Goal: Task Accomplishment & Management: Manage account settings

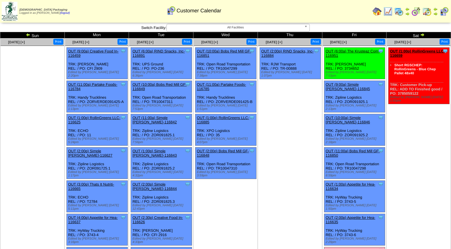
scroll to position [122, 0]
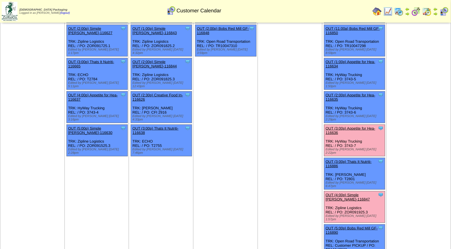
click at [343, 126] on link "OUT (3:00p) Appetite for Hea-116636" at bounding box center [351, 130] width 50 height 9
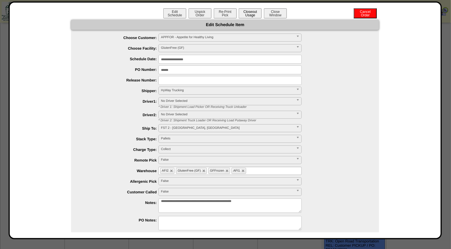
click at [247, 14] on button "Closeout Usage" at bounding box center [250, 13] width 23 height 10
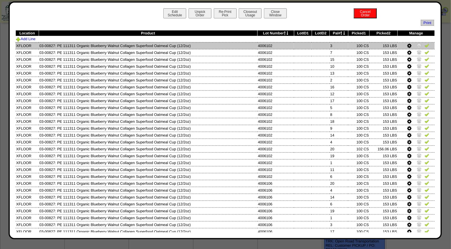
click at [425, 45] on img at bounding box center [427, 45] width 5 height 5
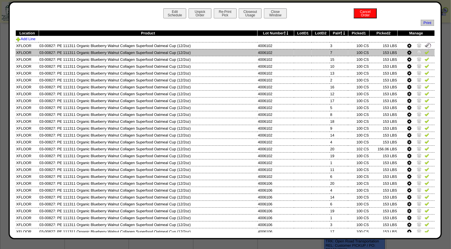
click at [425, 52] on img at bounding box center [427, 52] width 5 height 5
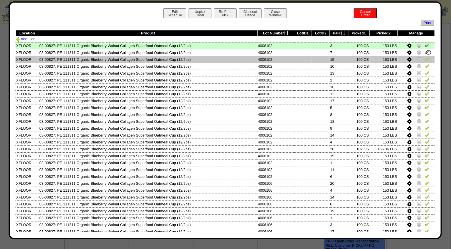
click at [425, 59] on img at bounding box center [427, 59] width 5 height 5
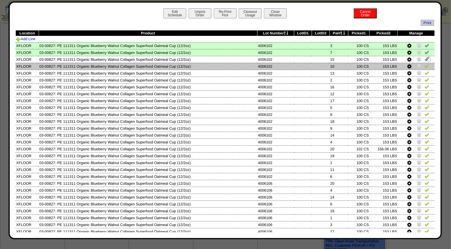
click at [425, 66] on img at bounding box center [427, 66] width 5 height 5
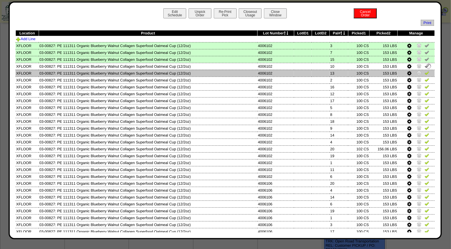
click at [425, 73] on img at bounding box center [427, 73] width 5 height 5
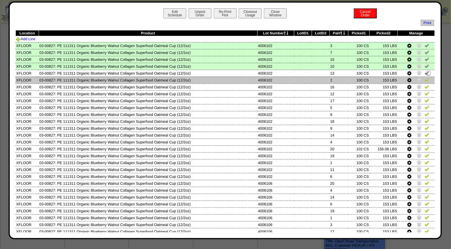
click at [425, 79] on img at bounding box center [427, 79] width 5 height 5
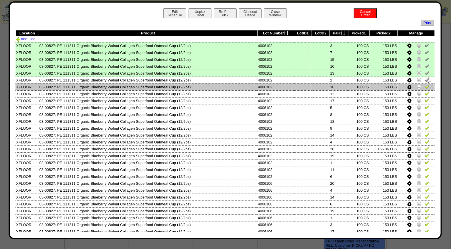
click at [425, 88] on img at bounding box center [427, 86] width 5 height 5
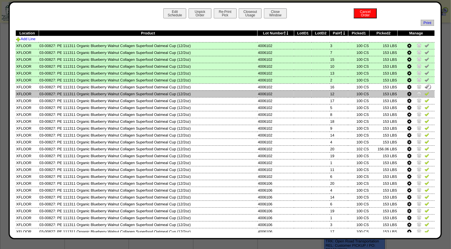
click at [425, 91] on img at bounding box center [427, 93] width 5 height 5
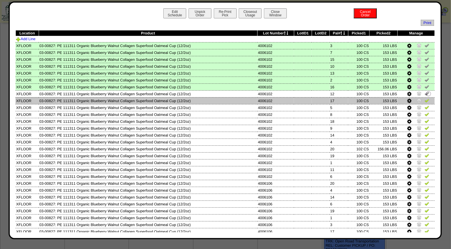
click at [425, 102] on link at bounding box center [427, 101] width 5 height 4
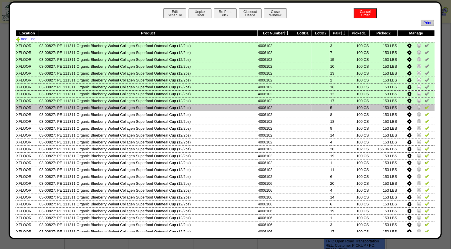
click at [425, 105] on img at bounding box center [427, 107] width 5 height 5
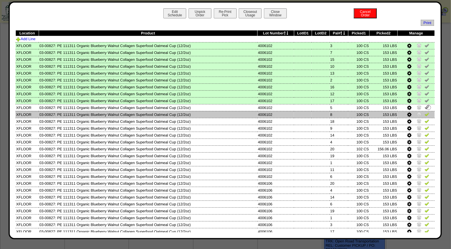
click at [425, 113] on img at bounding box center [427, 114] width 5 height 5
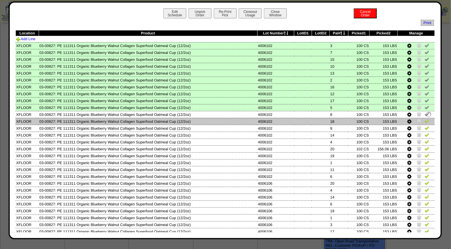
click at [425, 119] on img at bounding box center [427, 121] width 5 height 5
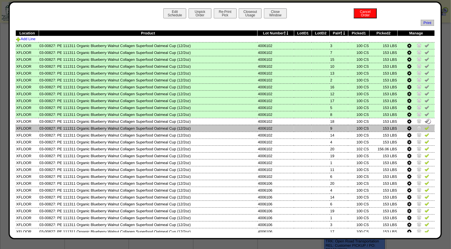
click at [425, 126] on img at bounding box center [427, 128] width 5 height 5
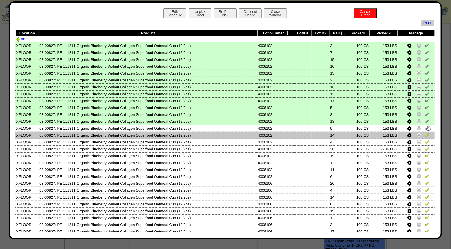
click at [425, 133] on img at bounding box center [427, 135] width 5 height 5
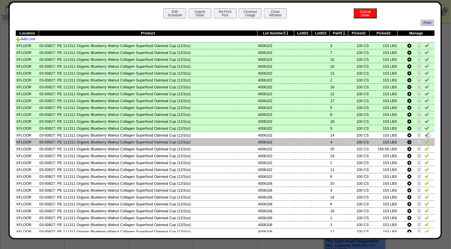
click at [425, 141] on img at bounding box center [427, 141] width 5 height 5
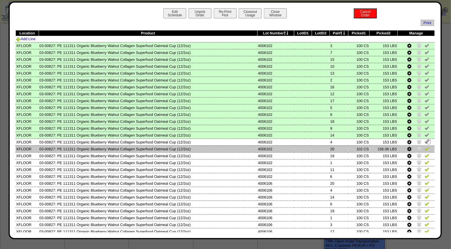
click at [425, 146] on img at bounding box center [427, 148] width 5 height 5
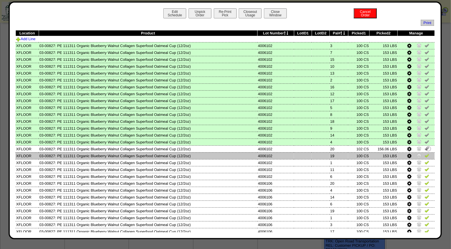
click at [425, 153] on img at bounding box center [427, 155] width 5 height 5
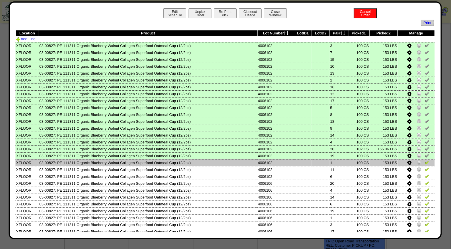
click at [425, 162] on img at bounding box center [427, 162] width 5 height 5
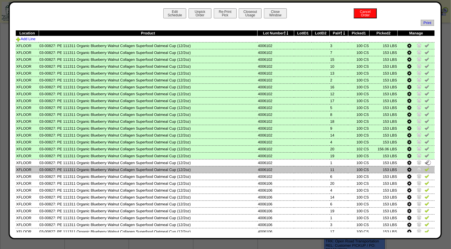
click at [425, 168] on img at bounding box center [427, 169] width 5 height 5
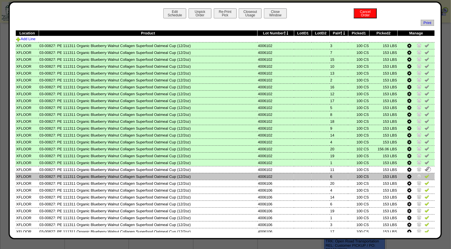
click at [426, 173] on td at bounding box center [416, 176] width 37 height 7
click at [425, 175] on img at bounding box center [427, 176] width 5 height 5
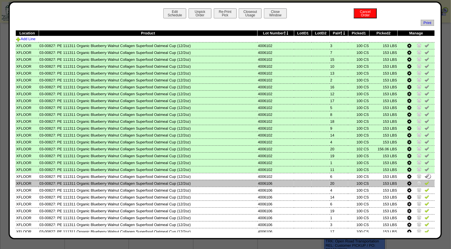
click at [425, 181] on img at bounding box center [427, 183] width 5 height 5
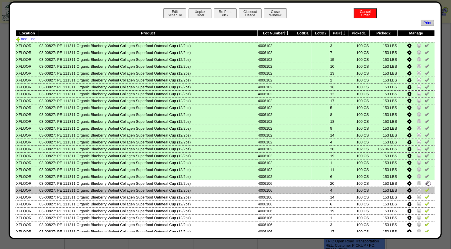
click at [425, 188] on img at bounding box center [427, 190] width 5 height 5
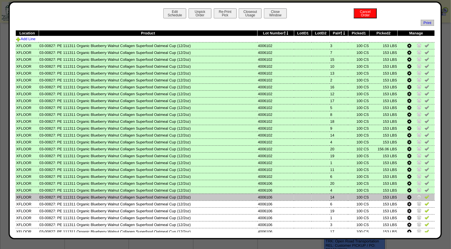
click at [425, 194] on img at bounding box center [427, 196] width 5 height 5
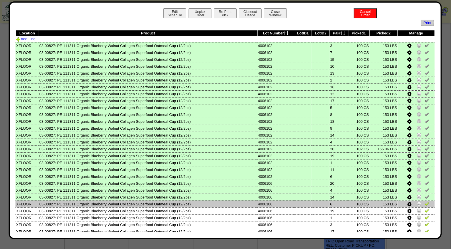
click at [425, 201] on img at bounding box center [427, 203] width 5 height 5
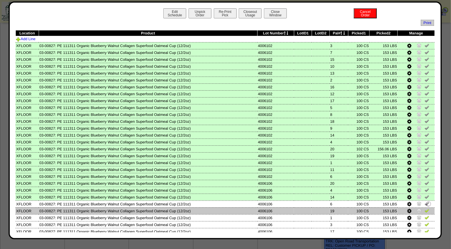
click at [425, 208] on img at bounding box center [427, 210] width 5 height 5
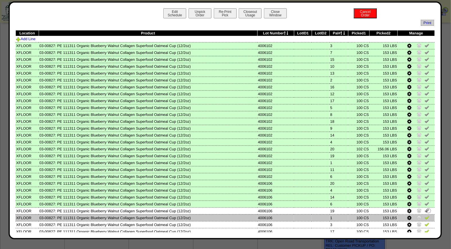
click at [425, 215] on img at bounding box center [427, 217] width 5 height 5
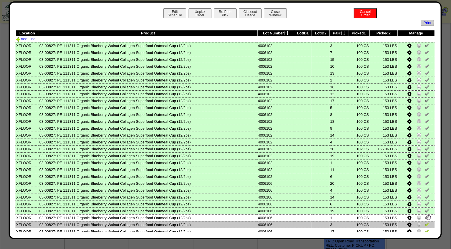
click at [425, 222] on img at bounding box center [427, 224] width 5 height 5
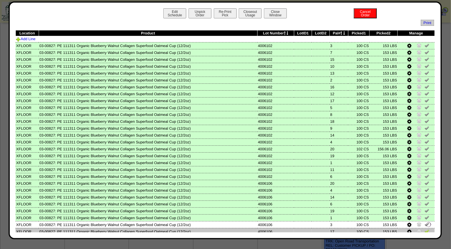
click at [425, 229] on img at bounding box center [427, 231] width 5 height 5
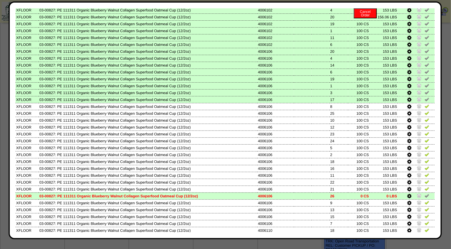
scroll to position [149, 0]
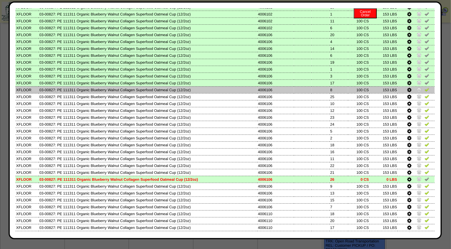
click at [425, 87] on img at bounding box center [427, 89] width 5 height 5
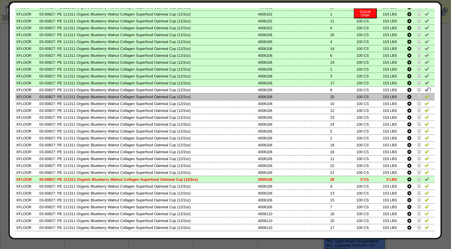
click at [425, 94] on img at bounding box center [427, 96] width 5 height 5
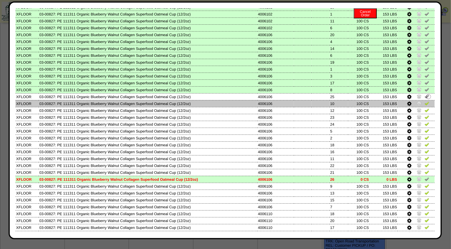
click at [425, 101] on img at bounding box center [427, 103] width 5 height 5
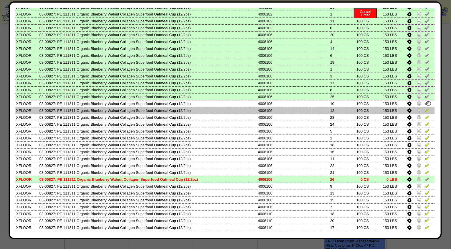
click at [425, 108] on img at bounding box center [427, 110] width 5 height 5
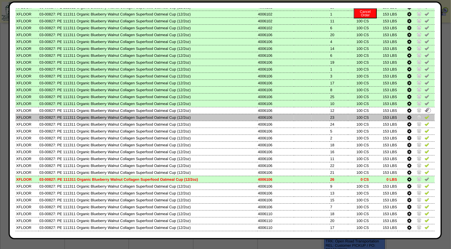
click at [425, 115] on img at bounding box center [427, 117] width 5 height 5
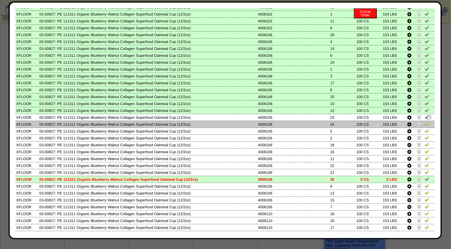
click at [425, 122] on img at bounding box center [427, 124] width 5 height 5
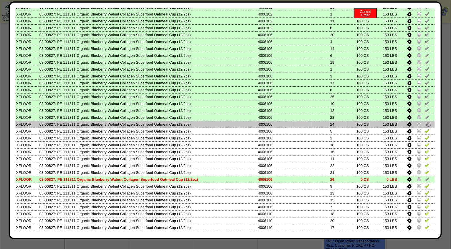
click at [426, 122] on img at bounding box center [429, 124] width 6 height 6
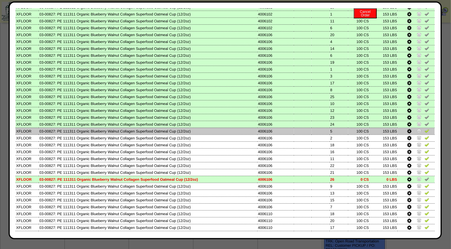
click at [425, 128] on img at bounding box center [427, 130] width 5 height 5
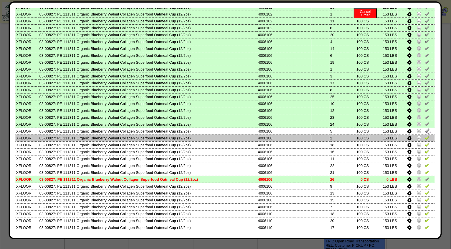
click at [425, 135] on img at bounding box center [427, 137] width 5 height 5
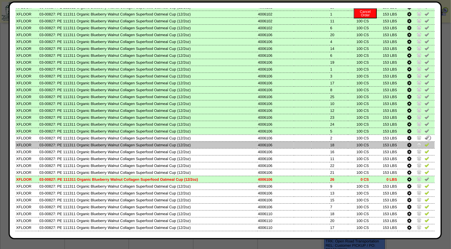
click at [422, 141] on td at bounding box center [416, 144] width 37 height 7
click at [425, 142] on img at bounding box center [427, 144] width 5 height 5
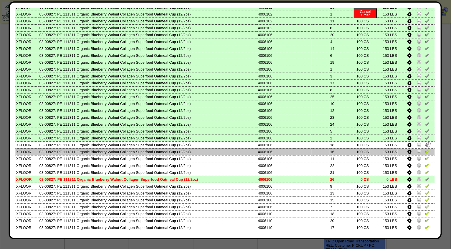
click at [425, 149] on img at bounding box center [427, 151] width 5 height 5
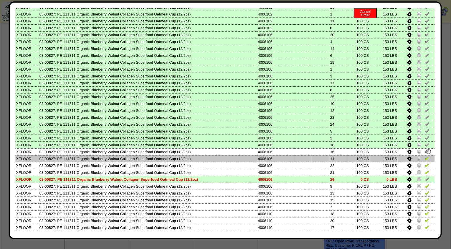
click at [425, 156] on img at bounding box center [427, 158] width 5 height 5
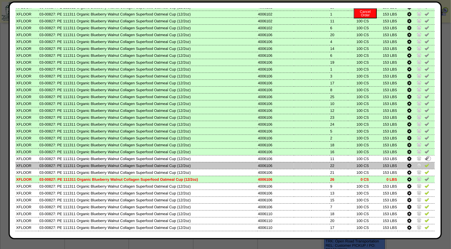
click at [425, 163] on img at bounding box center [427, 165] width 5 height 5
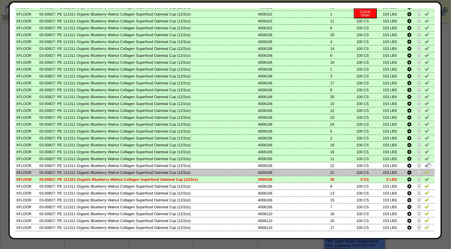
click at [425, 170] on img at bounding box center [427, 172] width 5 height 5
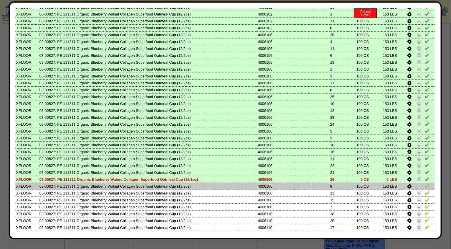
click at [425, 184] on img at bounding box center [427, 186] width 5 height 5
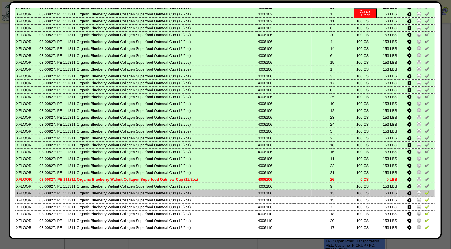
click at [425, 190] on img at bounding box center [427, 192] width 5 height 5
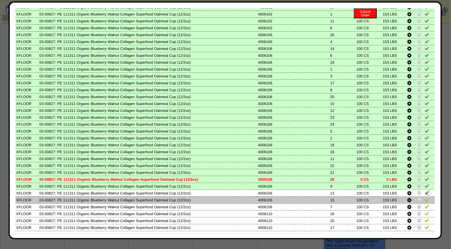
click at [425, 197] on img at bounding box center [427, 199] width 5 height 5
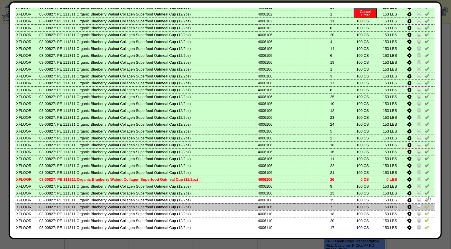
click at [425, 204] on img at bounding box center [427, 206] width 5 height 5
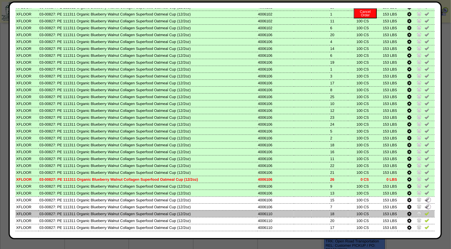
click at [425, 212] on link at bounding box center [427, 214] width 5 height 4
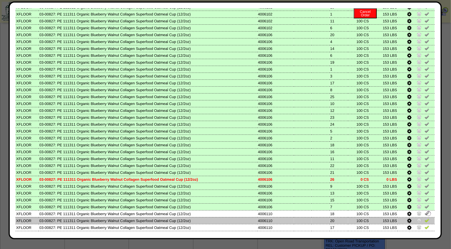
click at [425, 218] on img at bounding box center [427, 220] width 5 height 5
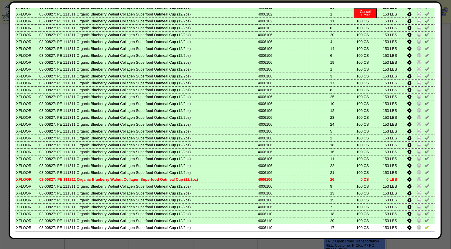
drag, startPoint x: 423, startPoint y: 220, endPoint x: 422, endPoint y: 225, distance: 5.2
click at [425, 225] on img at bounding box center [427, 227] width 5 height 5
click at [425, 232] on img at bounding box center [427, 234] width 5 height 5
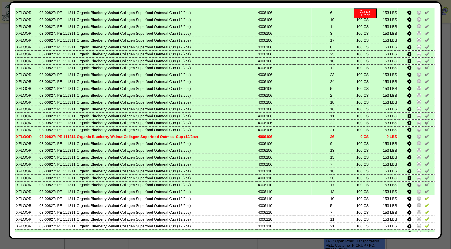
scroll to position [244, 0]
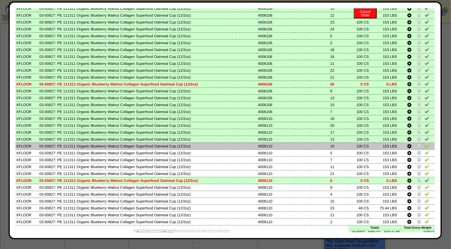
click at [425, 143] on img at bounding box center [427, 145] width 5 height 5
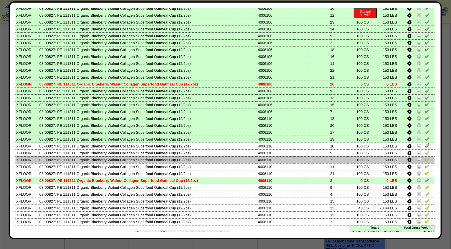
click at [423, 156] on td at bounding box center [416, 159] width 37 height 7
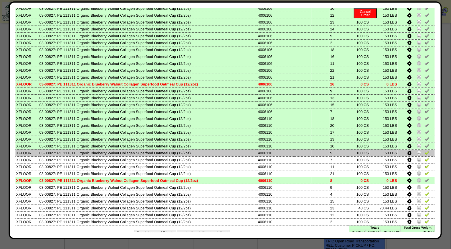
click at [425, 150] on img at bounding box center [427, 152] width 5 height 5
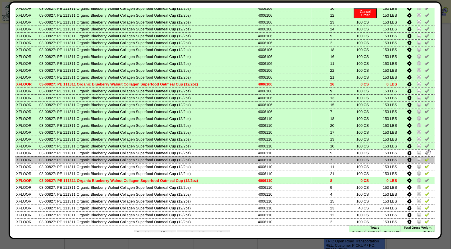
click at [425, 157] on img at bounding box center [427, 159] width 5 height 5
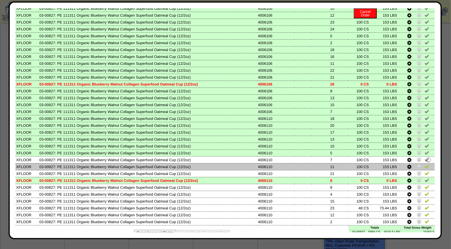
click at [425, 164] on img at bounding box center [427, 166] width 5 height 5
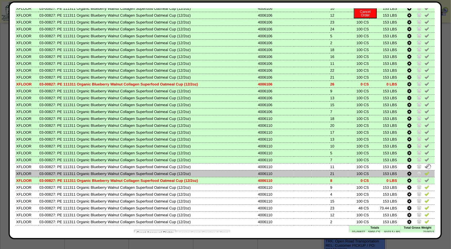
click at [425, 171] on img at bounding box center [427, 173] width 5 height 5
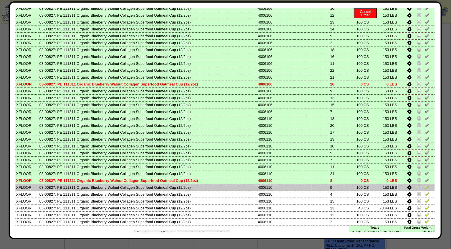
click at [425, 185] on img at bounding box center [427, 187] width 5 height 5
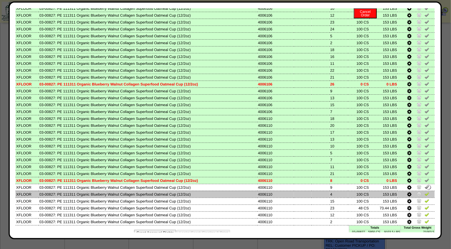
click at [425, 192] on img at bounding box center [427, 194] width 5 height 5
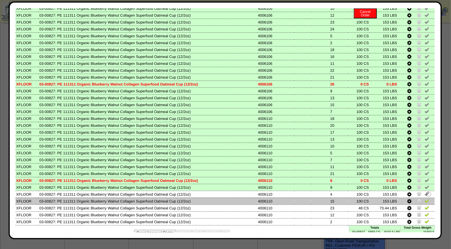
click at [425, 198] on img at bounding box center [427, 200] width 5 height 5
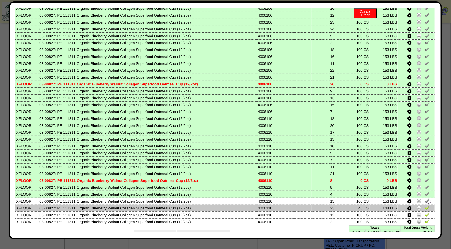
click at [425, 205] on img at bounding box center [427, 207] width 5 height 5
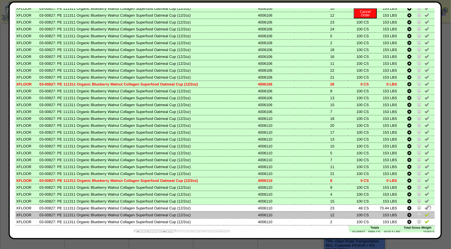
click at [425, 212] on img at bounding box center [427, 214] width 5 height 5
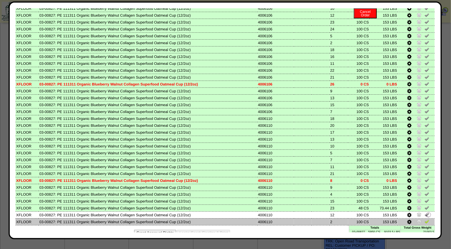
click at [425, 219] on img at bounding box center [427, 221] width 5 height 5
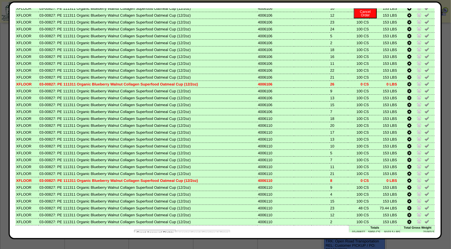
scroll to position [0, 0]
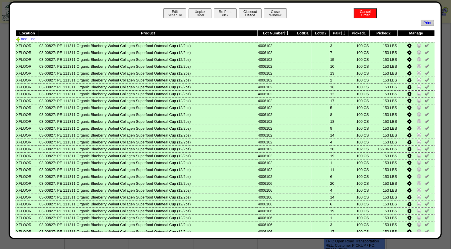
click at [241, 16] on button "Closeout Usage" at bounding box center [250, 13] width 23 height 10
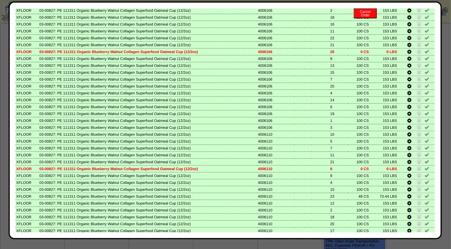
scroll to position [244, 0]
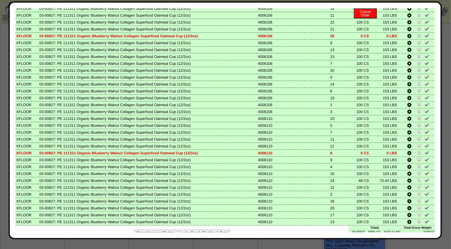
click at [220, 230] on button "Looks Good: Finalize & Print" at bounding box center [203, 233] width 53 height 6
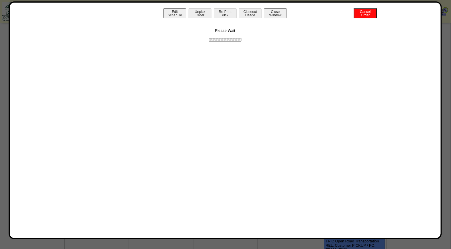
scroll to position [0, 0]
click at [228, 13] on button "Print BOL" at bounding box center [225, 13] width 23 height 10
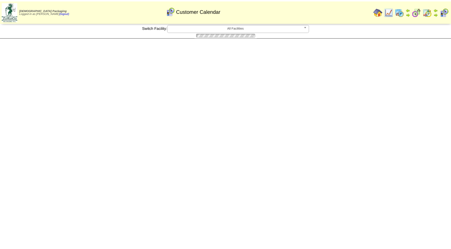
scroll to position [122, 0]
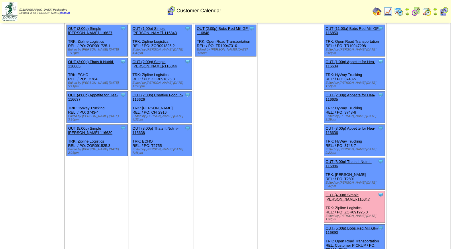
click at [349, 193] on link "OUT (4:00p) Simple Mills-116847" at bounding box center [348, 197] width 44 height 9
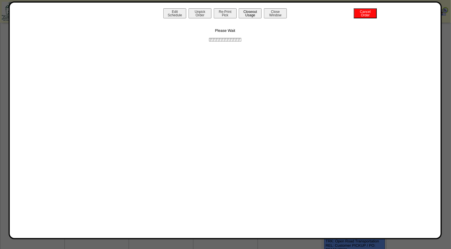
click at [248, 15] on button "Closeout Usage" at bounding box center [250, 13] width 23 height 10
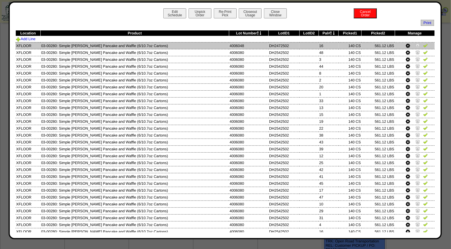
click at [424, 47] on img at bounding box center [426, 45] width 5 height 5
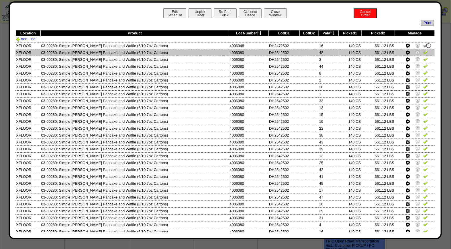
click at [424, 51] on img at bounding box center [426, 52] width 5 height 5
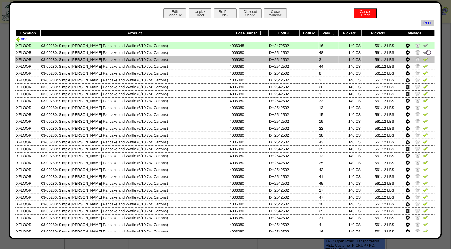
click at [420, 56] on td at bounding box center [415, 59] width 40 height 7
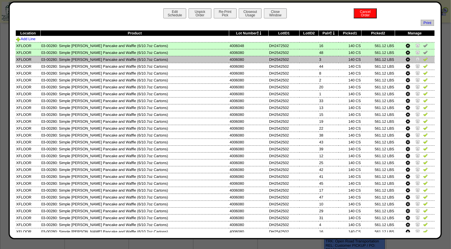
click at [424, 59] on img at bounding box center [426, 59] width 5 height 5
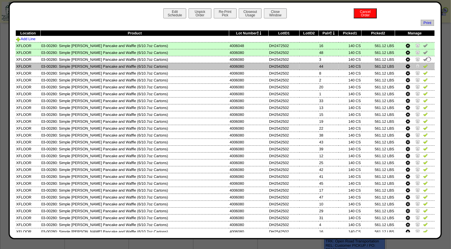
click at [424, 67] on img at bounding box center [426, 66] width 5 height 5
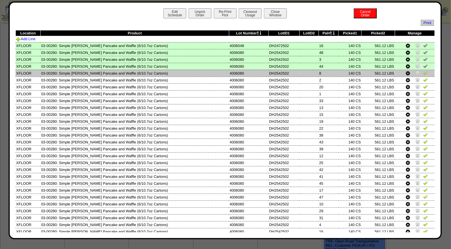
click at [424, 72] on img at bounding box center [426, 73] width 5 height 5
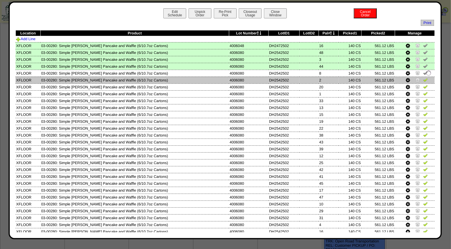
click at [424, 81] on img at bounding box center [426, 79] width 5 height 5
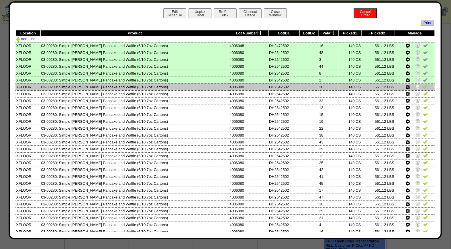
click at [424, 86] on img at bounding box center [426, 86] width 5 height 5
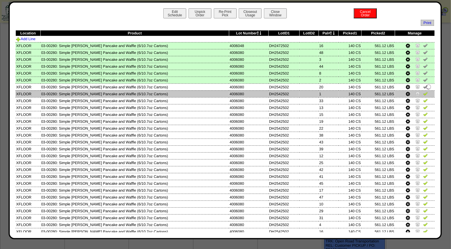
click at [424, 92] on img at bounding box center [426, 93] width 5 height 5
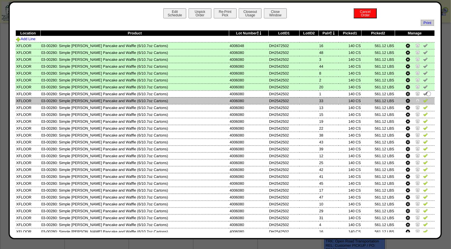
click at [424, 99] on img at bounding box center [426, 100] width 5 height 5
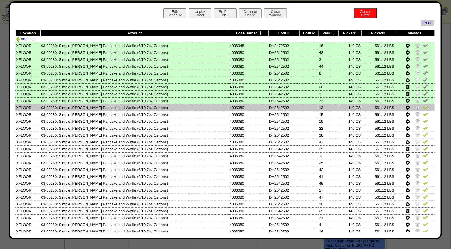
click at [424, 107] on img at bounding box center [426, 107] width 5 height 5
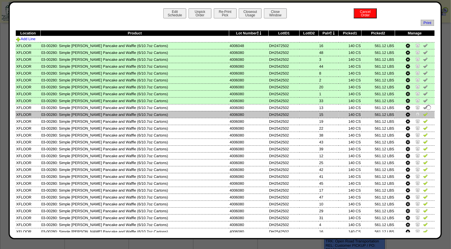
click at [424, 112] on img at bounding box center [426, 114] width 5 height 5
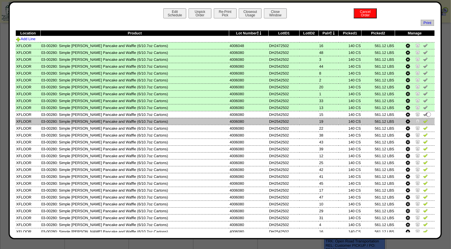
click at [424, 121] on img at bounding box center [426, 121] width 5 height 5
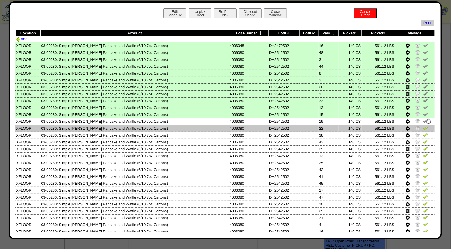
click at [424, 126] on img at bounding box center [426, 128] width 5 height 5
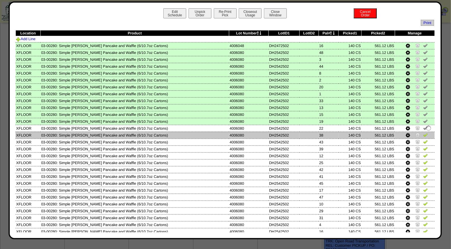
click at [424, 133] on img at bounding box center [426, 135] width 5 height 5
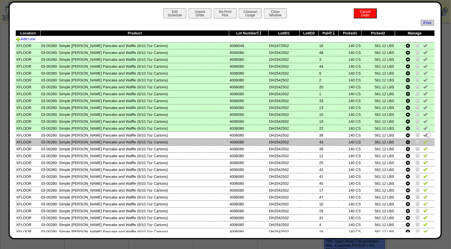
click at [424, 139] on img at bounding box center [426, 141] width 5 height 5
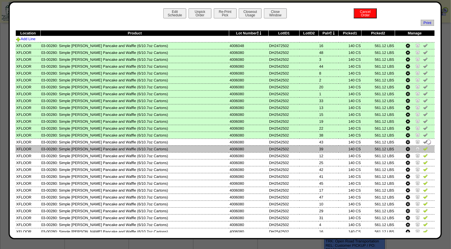
click at [424, 147] on img at bounding box center [426, 148] width 5 height 5
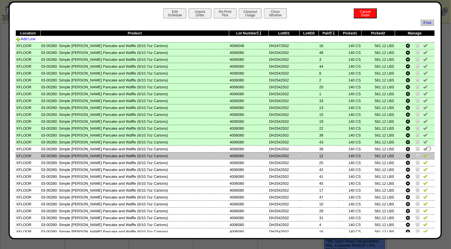
click at [424, 153] on img at bounding box center [426, 155] width 5 height 5
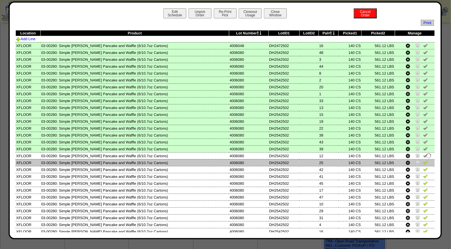
click at [424, 160] on img at bounding box center [426, 162] width 5 height 5
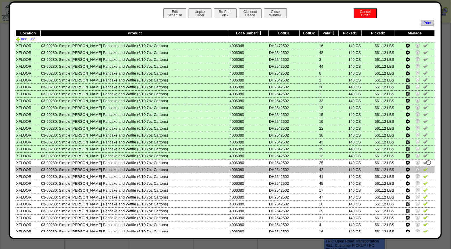
click at [424, 168] on img at bounding box center [426, 169] width 5 height 5
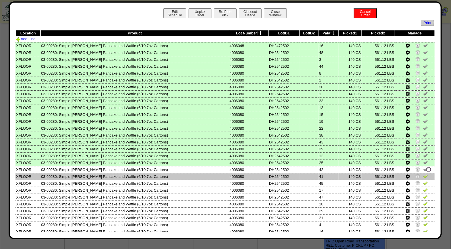
click at [424, 174] on img at bounding box center [426, 176] width 5 height 5
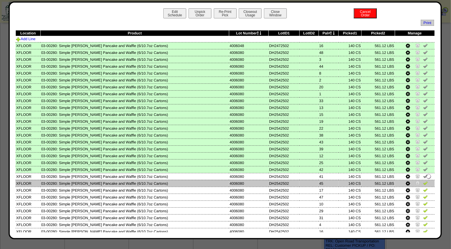
click at [424, 181] on img at bounding box center [426, 183] width 5 height 5
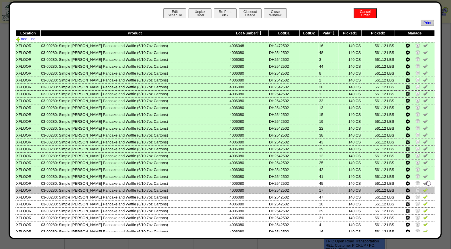
click at [424, 188] on img at bounding box center [426, 190] width 5 height 5
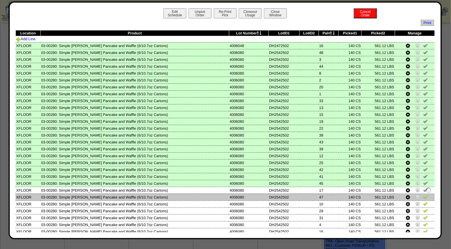
click at [424, 194] on img at bounding box center [426, 196] width 5 height 5
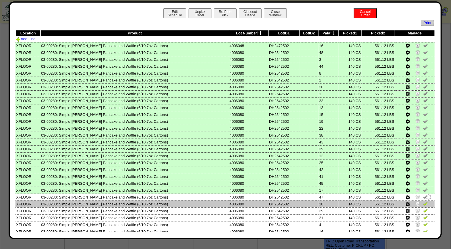
click at [424, 201] on img at bounding box center [426, 203] width 5 height 5
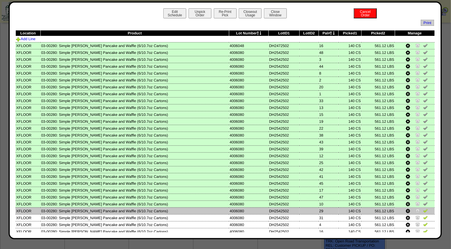
click at [424, 208] on img at bounding box center [426, 210] width 5 height 5
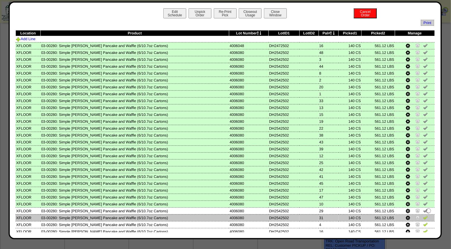
click at [424, 215] on img at bounding box center [426, 217] width 5 height 5
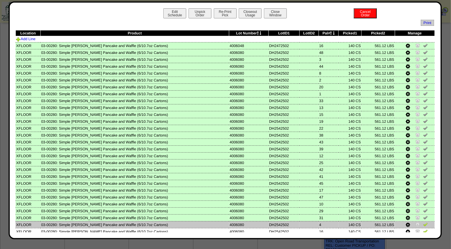
click at [424, 222] on img at bounding box center [426, 224] width 5 height 5
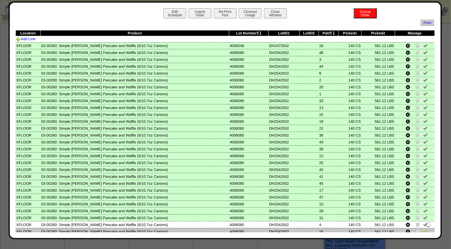
click at [424, 229] on img at bounding box center [426, 231] width 5 height 5
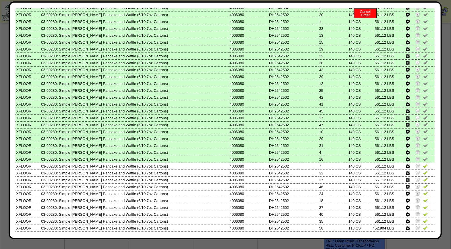
scroll to position [98, 0]
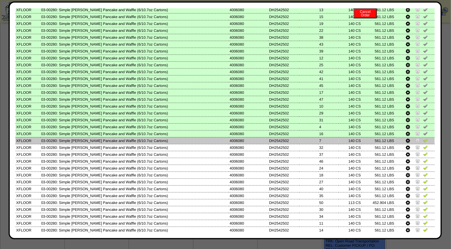
click at [424, 138] on img at bounding box center [426, 140] width 5 height 5
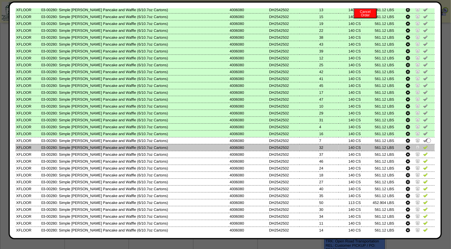
click at [424, 145] on img at bounding box center [426, 147] width 5 height 5
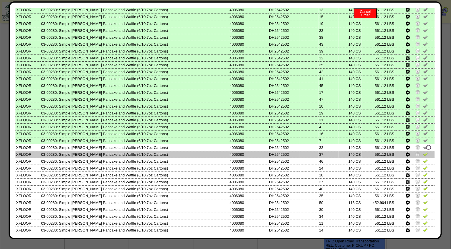
click at [424, 152] on img at bounding box center [426, 154] width 5 height 5
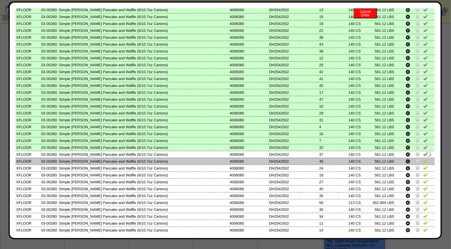
click at [424, 159] on img at bounding box center [426, 161] width 5 height 5
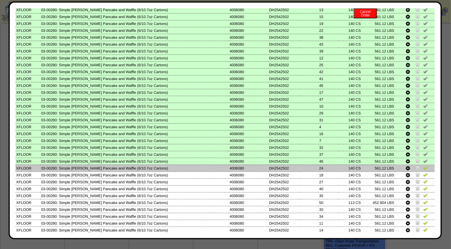
click at [422, 165] on td at bounding box center [415, 168] width 40 height 7
click at [424, 165] on img at bounding box center [426, 167] width 5 height 5
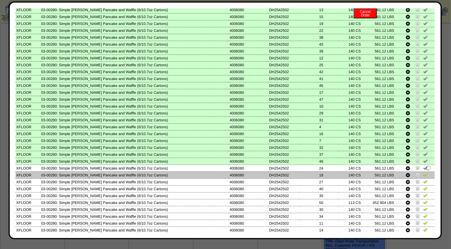
click at [424, 172] on img at bounding box center [426, 174] width 5 height 5
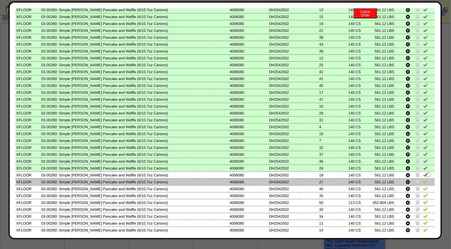
click at [424, 179] on img at bounding box center [426, 181] width 5 height 5
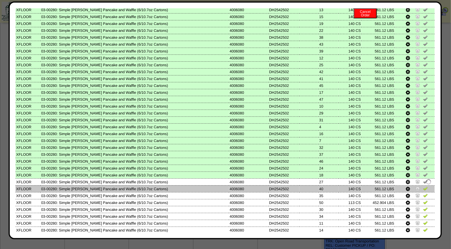
click at [424, 186] on img at bounding box center [426, 188] width 5 height 5
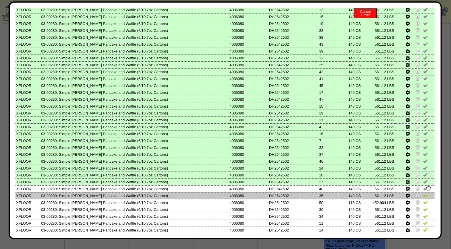
click at [424, 193] on img at bounding box center [426, 195] width 5 height 5
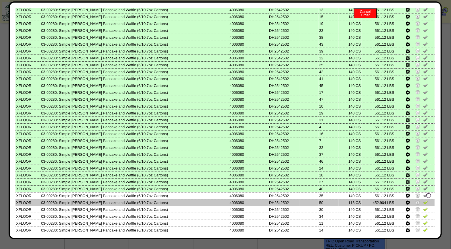
click at [424, 200] on img at bounding box center [426, 202] width 5 height 5
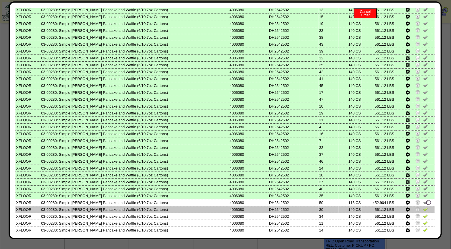
click at [424, 207] on img at bounding box center [426, 209] width 5 height 5
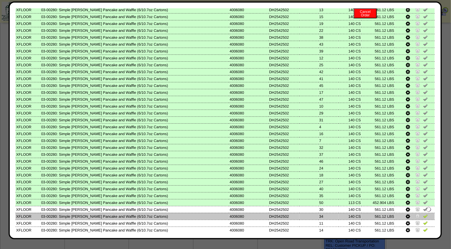
click at [424, 214] on img at bounding box center [426, 216] width 5 height 5
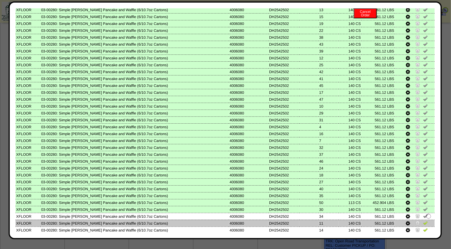
click at [424, 221] on img at bounding box center [426, 223] width 5 height 5
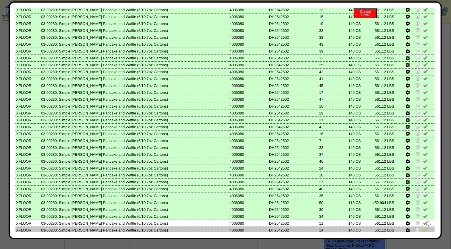
click at [424, 227] on img at bounding box center [426, 229] width 5 height 5
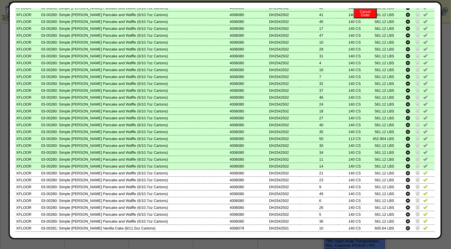
scroll to position [176, 0]
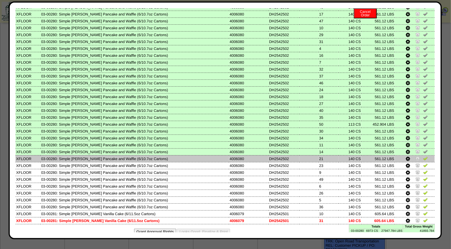
click at [424, 156] on img at bounding box center [426, 158] width 5 height 5
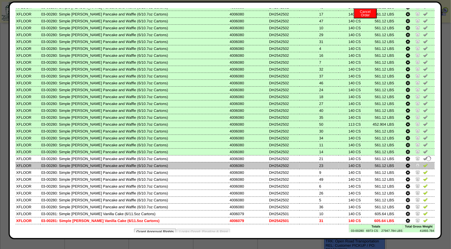
click at [420, 162] on td at bounding box center [415, 165] width 40 height 7
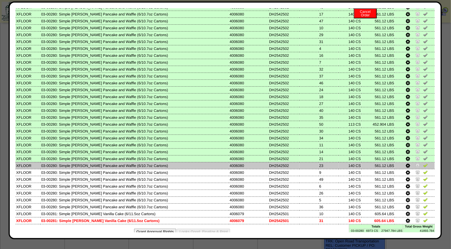
click at [424, 163] on img at bounding box center [426, 165] width 5 height 5
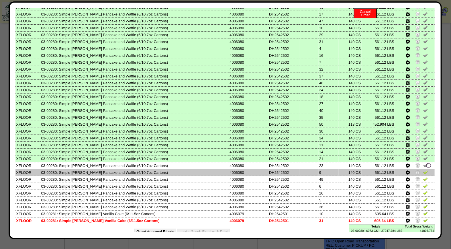
click at [424, 170] on img at bounding box center [426, 172] width 5 height 5
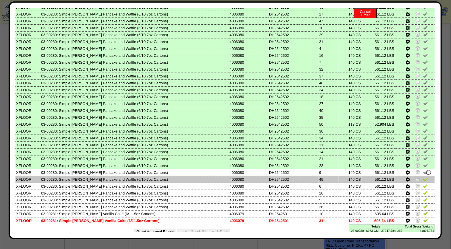
click at [424, 177] on img at bounding box center [426, 179] width 5 height 5
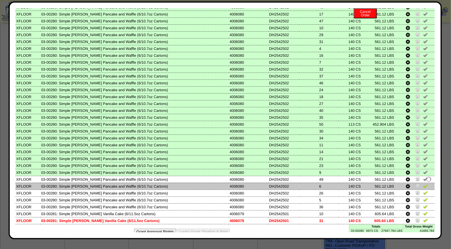
click at [424, 184] on img at bounding box center [426, 186] width 5 height 5
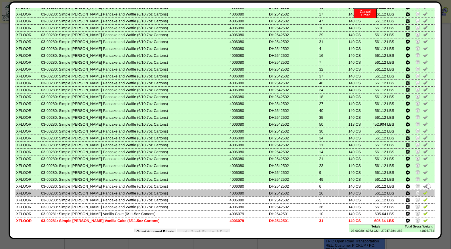
click at [424, 190] on img at bounding box center [426, 192] width 5 height 5
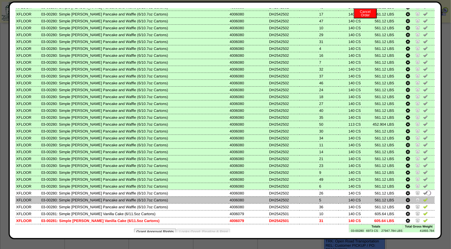
click at [424, 197] on img at bounding box center [426, 199] width 5 height 5
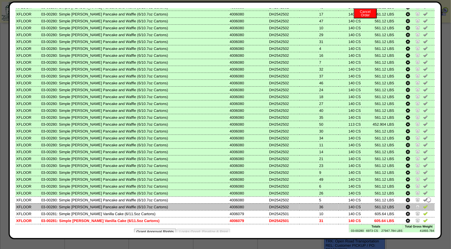
click at [424, 204] on img at bounding box center [426, 206] width 5 height 5
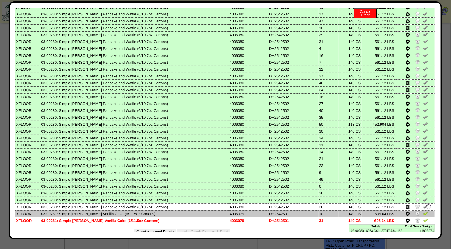
click at [424, 211] on img at bounding box center [426, 213] width 5 height 5
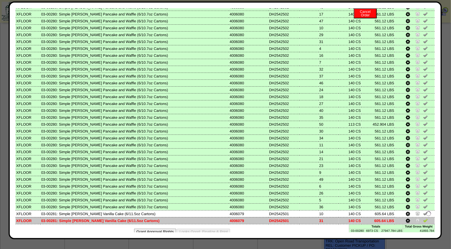
click at [424, 218] on img at bounding box center [426, 220] width 5 height 5
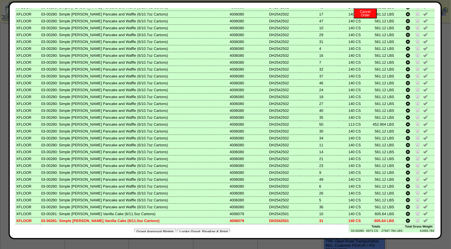
click at [178, 229] on button "Looks Good: Finalize & Print" at bounding box center [203, 232] width 53 height 6
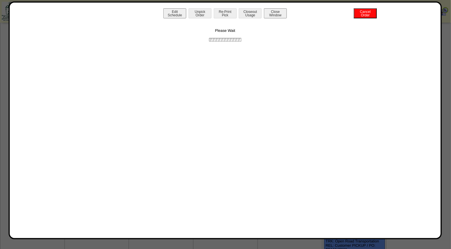
scroll to position [0, 0]
click at [222, 9] on button "Print BOL" at bounding box center [225, 13] width 23 height 10
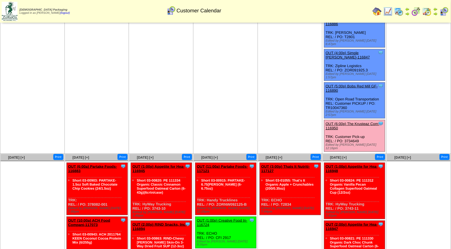
scroll to position [256, 0]
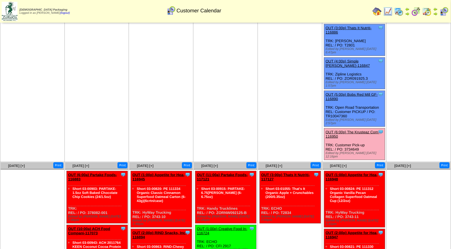
click at [355, 130] on link "OUT (6:00p) The Krusteaz Com-116950" at bounding box center [353, 134] width 54 height 9
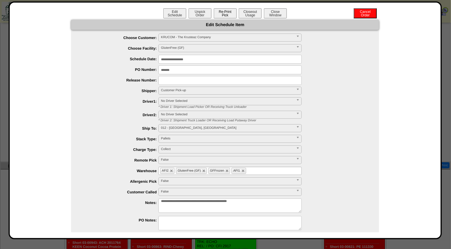
click at [222, 15] on button "Re-Print Pick" at bounding box center [225, 13] width 23 height 10
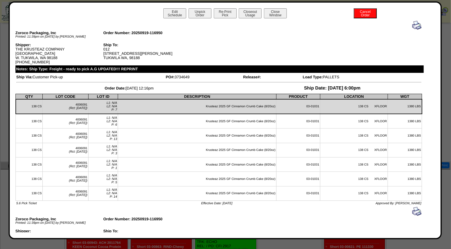
click at [415, 23] on img at bounding box center [417, 25] width 9 height 9
